Goal: Navigation & Orientation: Find specific page/section

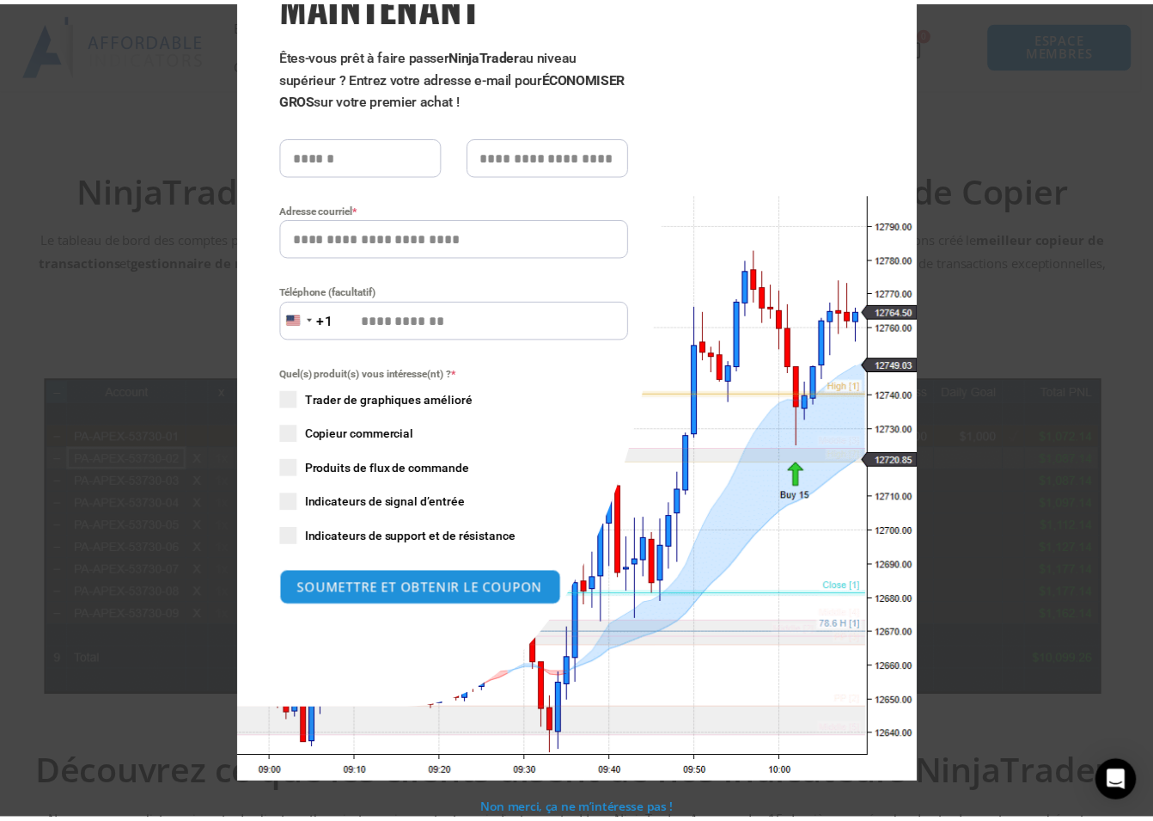
scroll to position [3, 0]
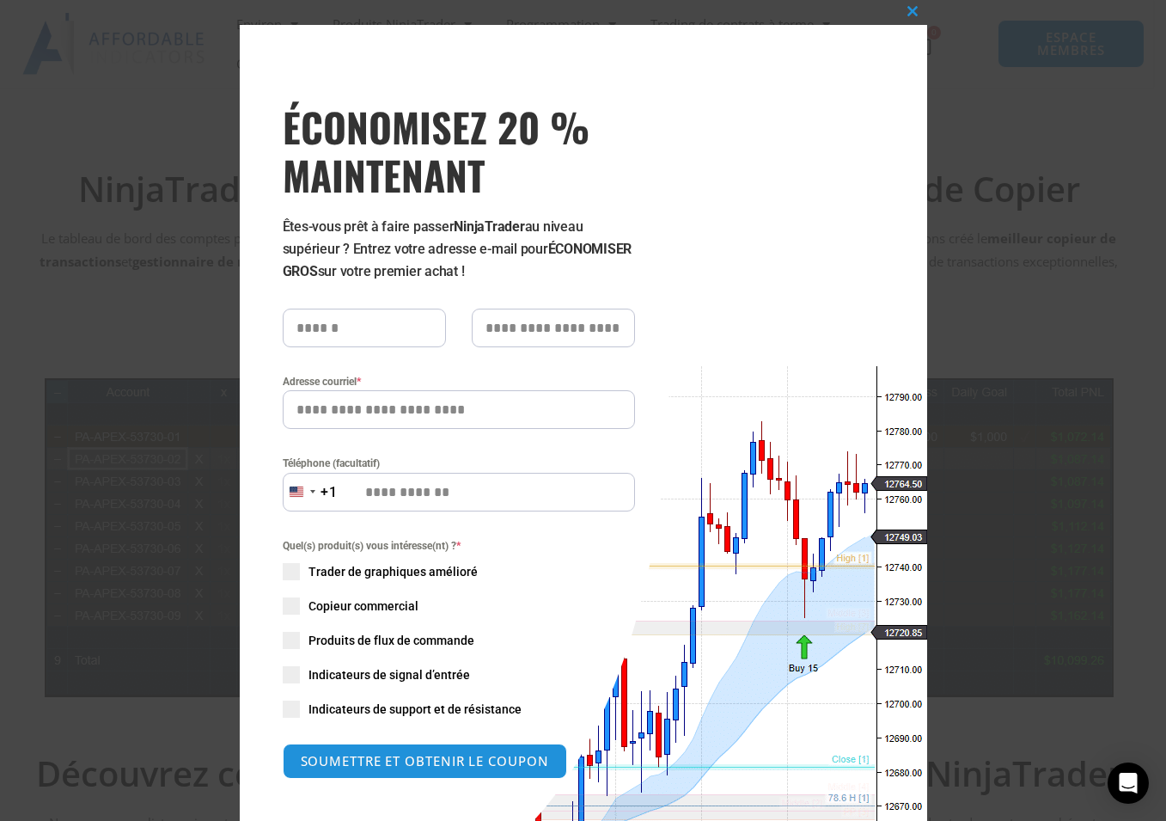
click at [106, 326] on div "Fermer ce module ÉCONOMISEZ 20 % MAINTENANT Êtes-vous prêt à faire passer Ninja…" at bounding box center [583, 410] width 1166 height 821
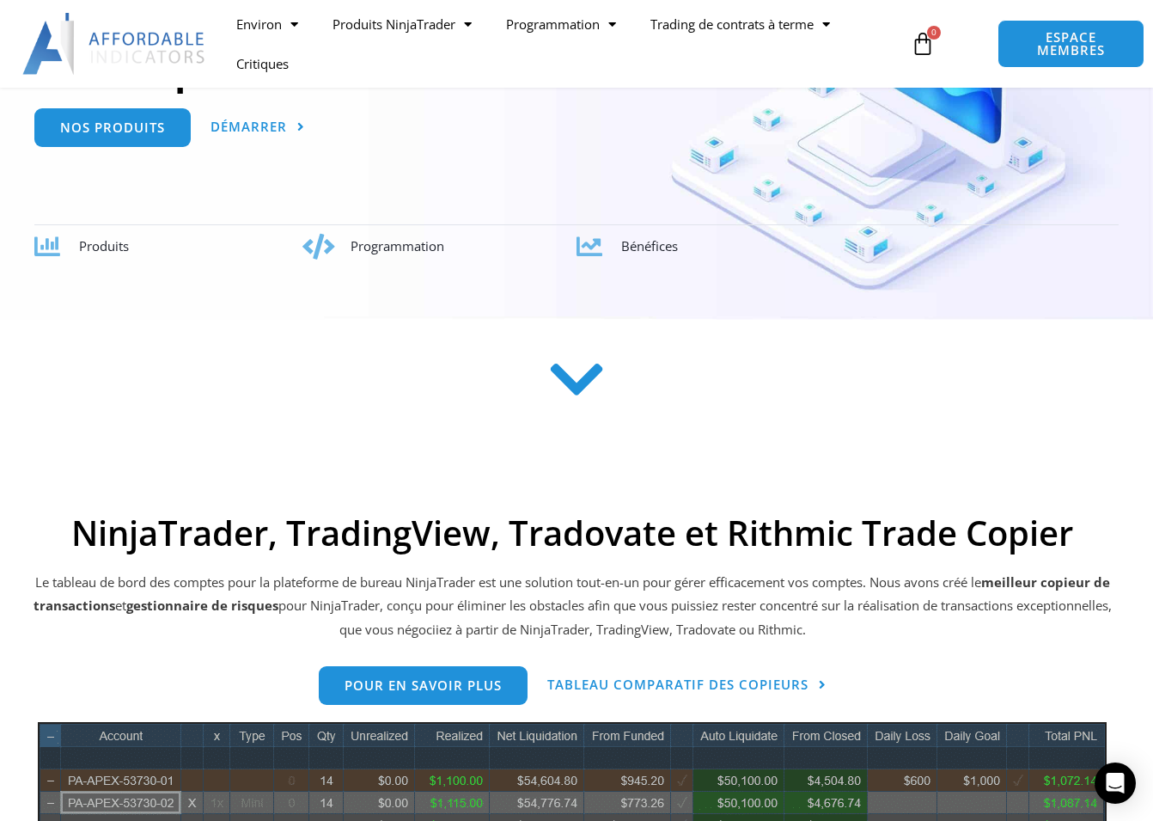
scroll to position [258, 0]
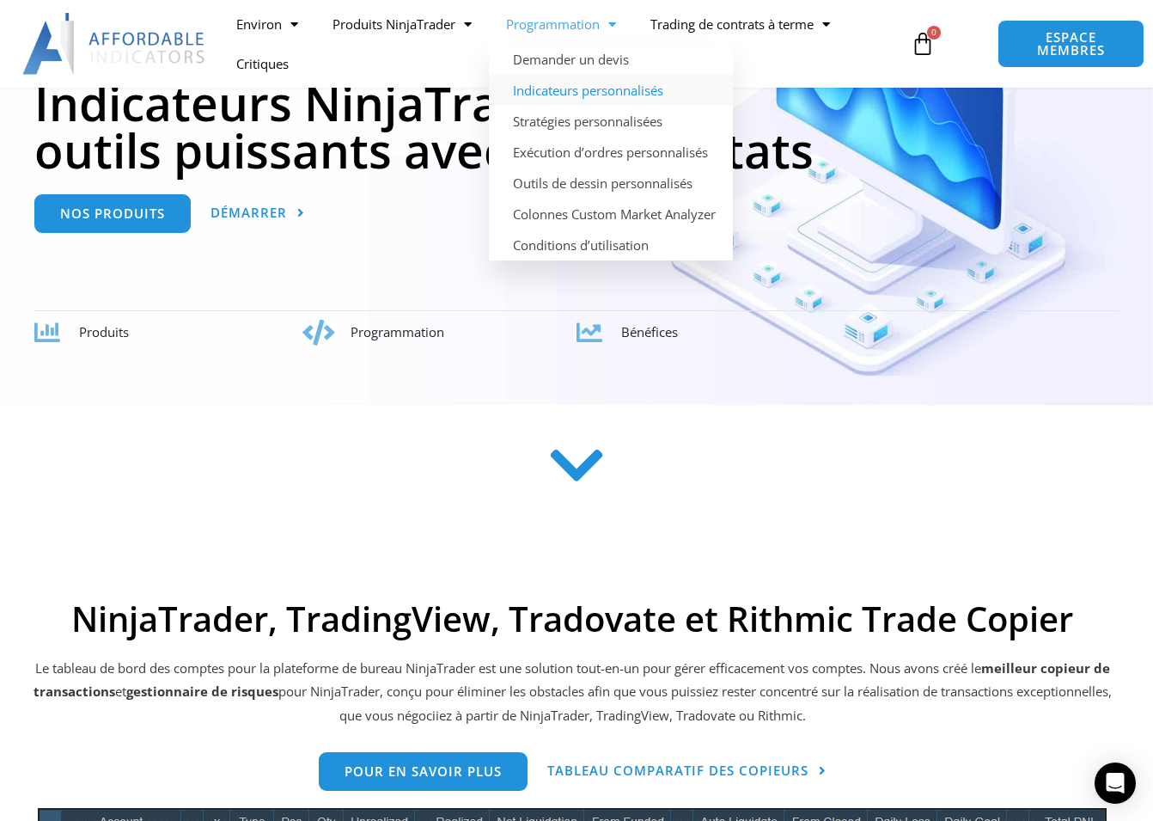
click at [569, 95] on link "Indicateurs personnalisés" at bounding box center [611, 90] width 244 height 31
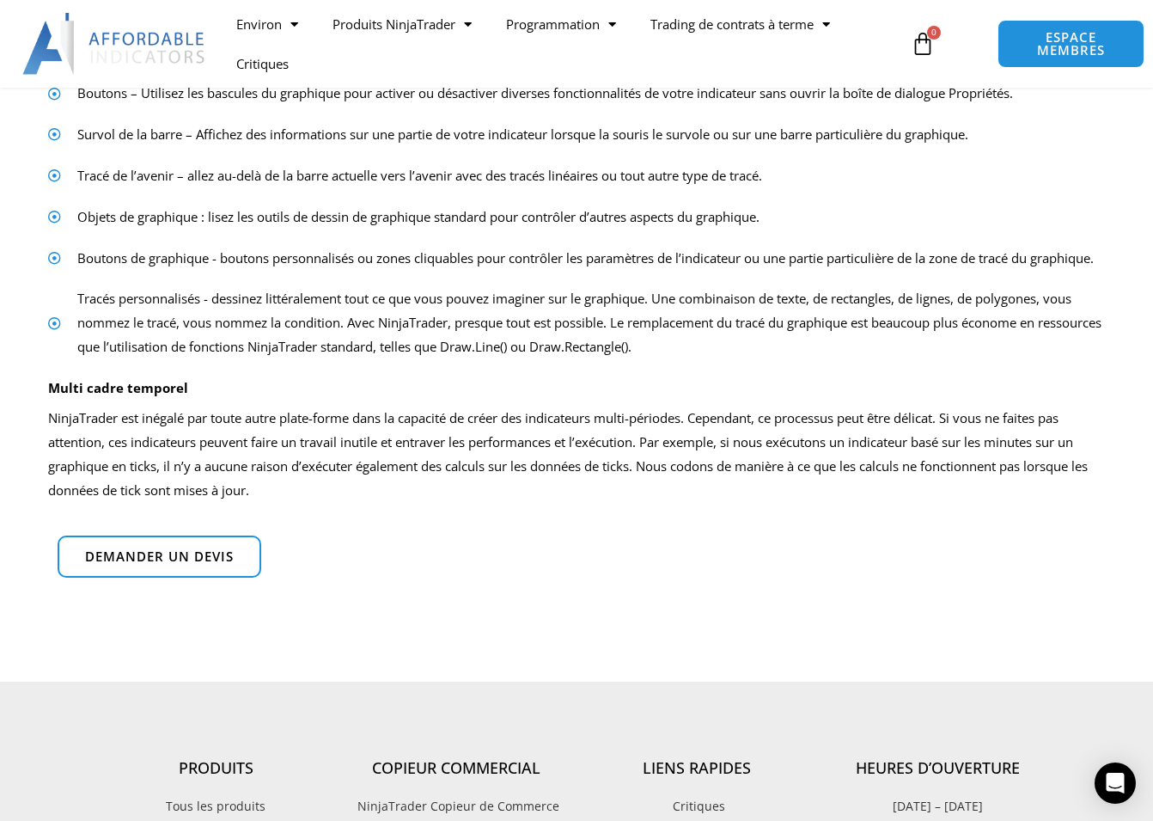
scroll to position [1203, 0]
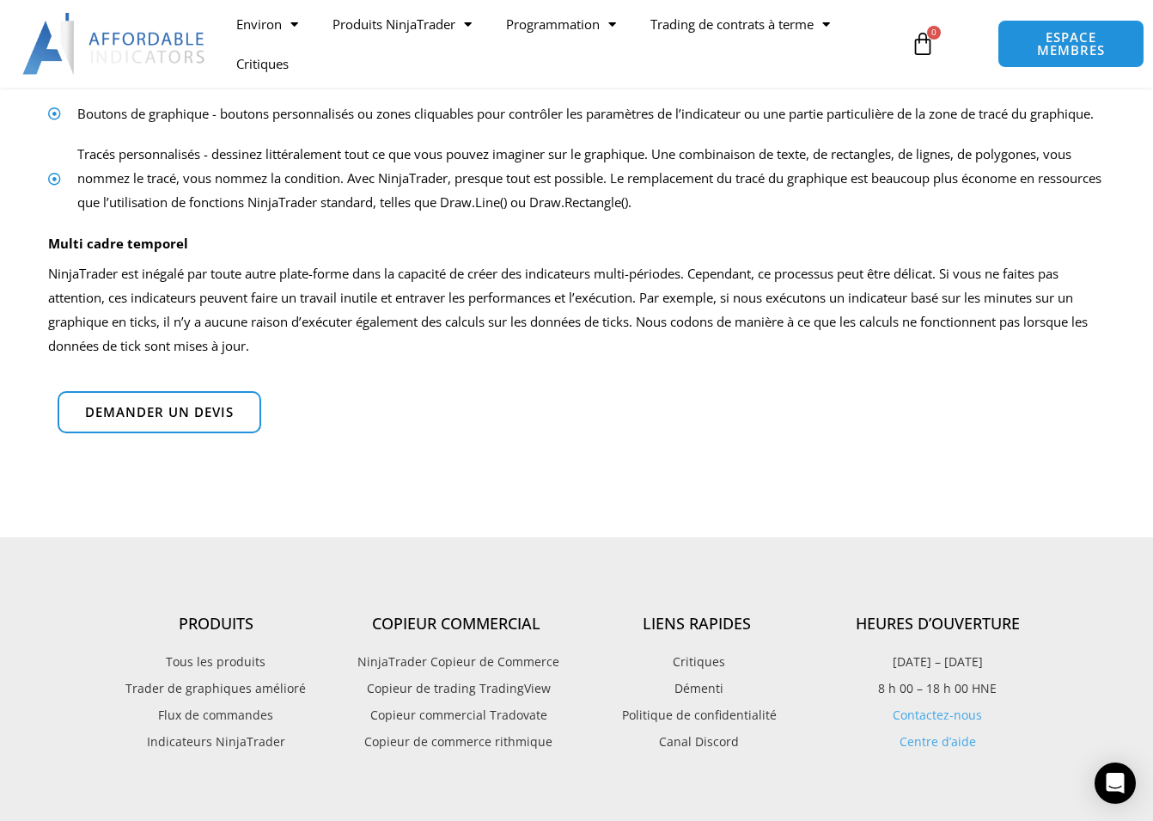
click at [203, 673] on span "Tous les produits" at bounding box center [216, 662] width 100 height 22
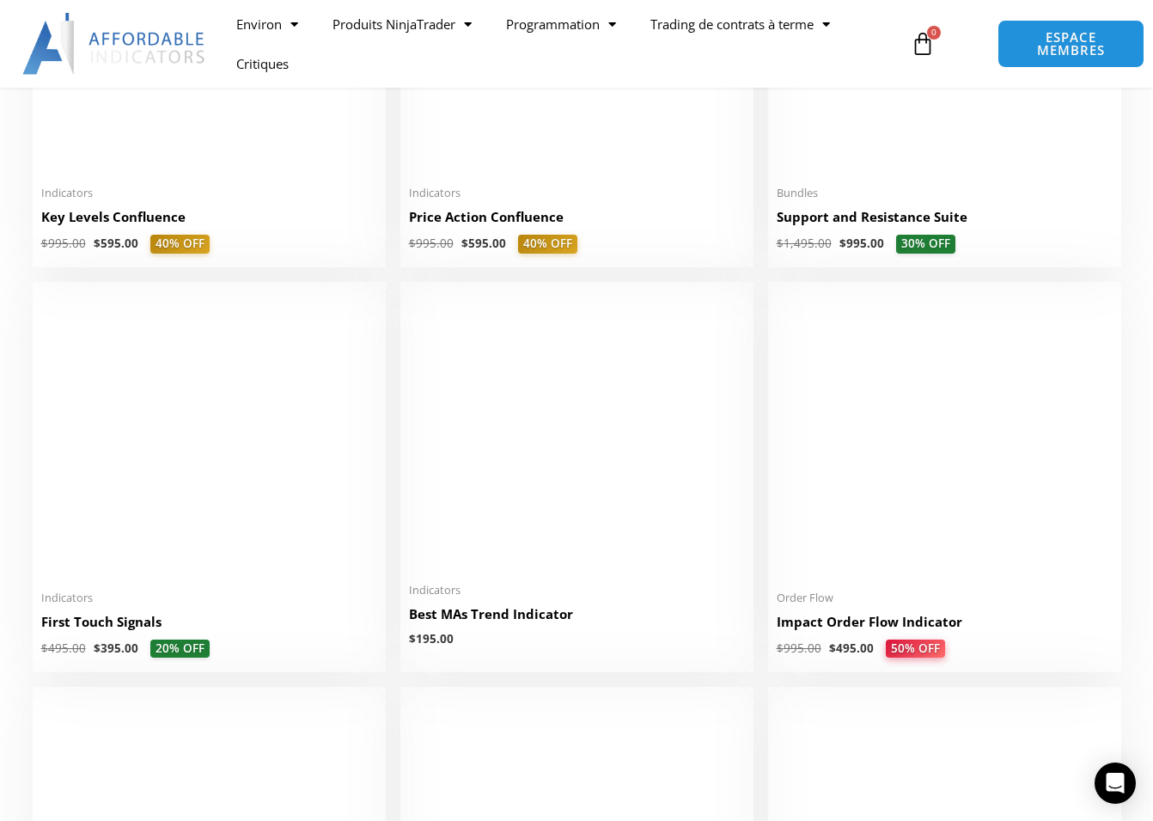
scroll to position [2836, 0]
